Goal: Task Accomplishment & Management: Complete application form

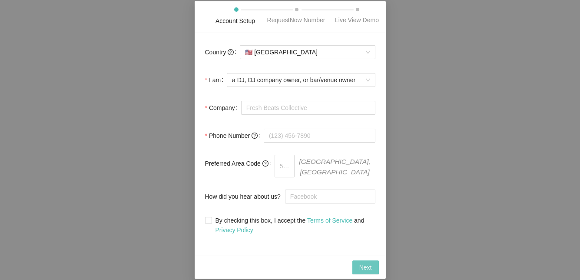
click at [365, 263] on span "Next" at bounding box center [365, 267] width 13 height 10
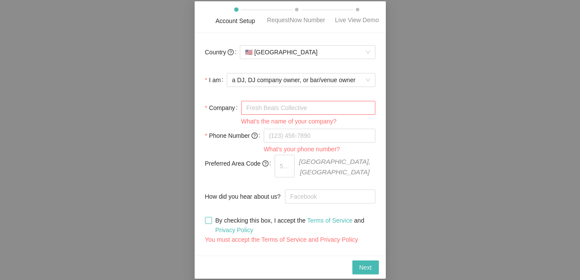
click at [207, 217] on input "By checking this box, I accept the Terms of Service and Privacy Policy" at bounding box center [208, 220] width 6 height 6
checkbox input "true"
